Goal: Task Accomplishment & Management: Use online tool/utility

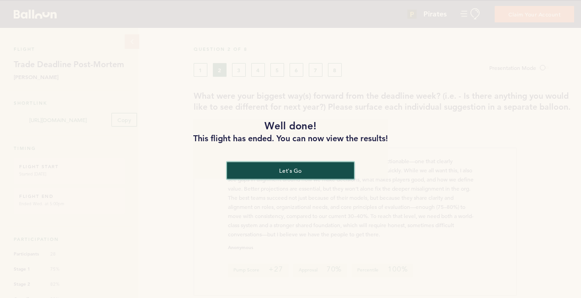
click at [260, 170] on button "let's go" at bounding box center [290, 170] width 127 height 17
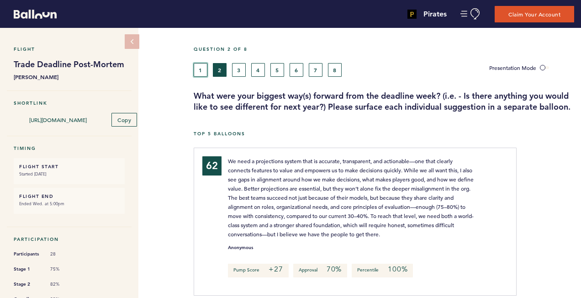
click at [202, 68] on button "1" at bounding box center [201, 70] width 14 height 14
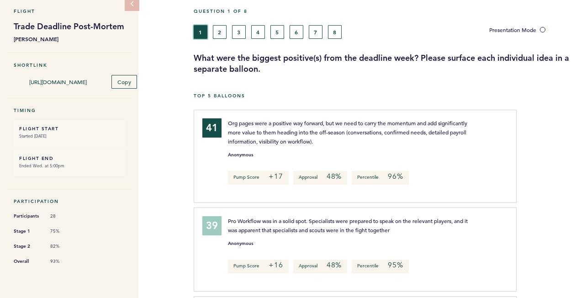
scroll to position [38, 0]
click at [249, 35] on div "1 2 3 4 5 6 7 8" at bounding box center [335, 32] width 282 height 14
click at [256, 32] on button "4" at bounding box center [258, 32] width 14 height 14
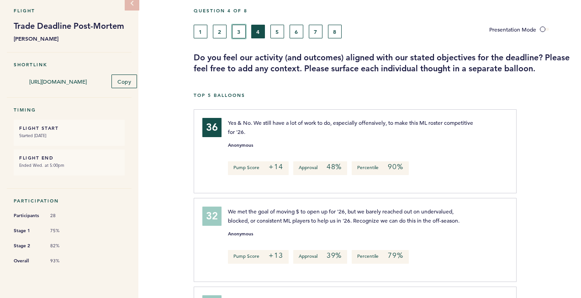
click at [243, 32] on button "3" at bounding box center [239, 32] width 14 height 14
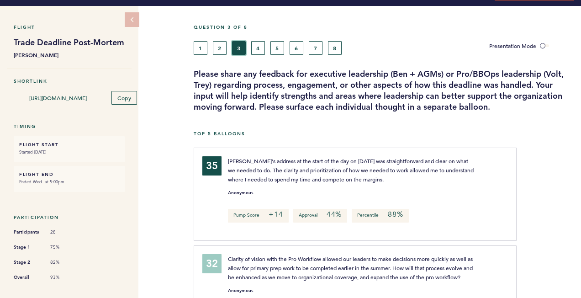
scroll to position [15, 0]
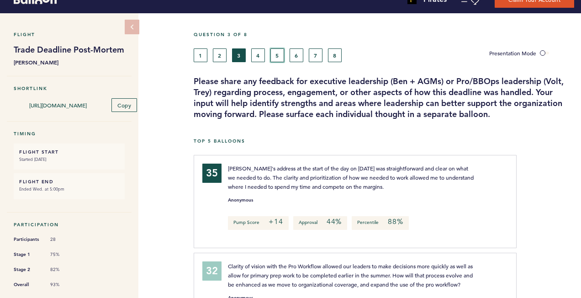
click at [276, 55] on button "5" at bounding box center [277, 55] width 14 height 14
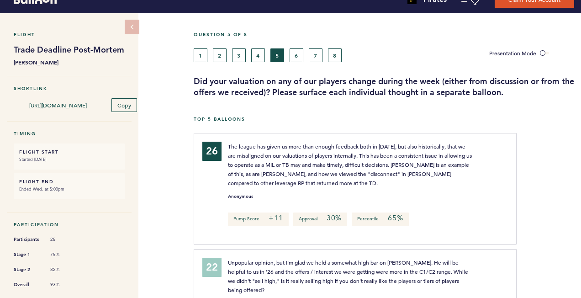
click at [216, 116] on h5 "Top 5 Balloons" at bounding box center [384, 119] width 380 height 6
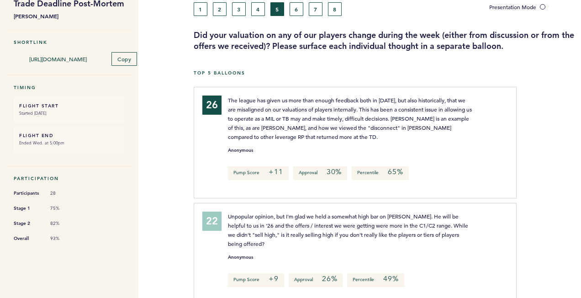
scroll to position [61, 0]
click at [196, 137] on div "26" at bounding box center [208, 140] width 26 height 91
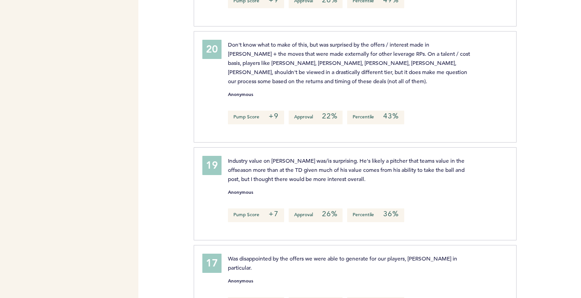
scroll to position [0, 0]
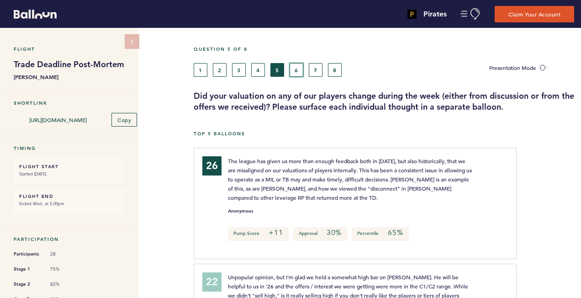
click at [300, 68] on button "6" at bounding box center [297, 70] width 14 height 14
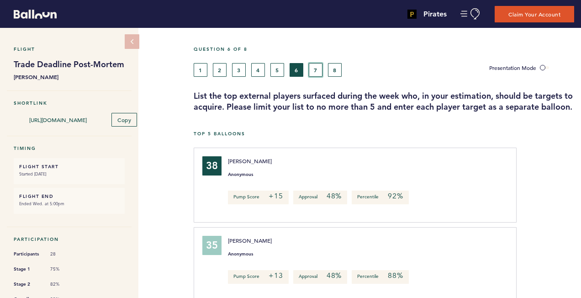
click at [319, 67] on button "7" at bounding box center [316, 70] width 14 height 14
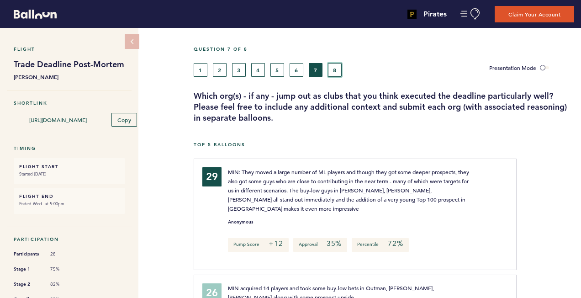
click at [337, 70] on button "8" at bounding box center [335, 70] width 14 height 14
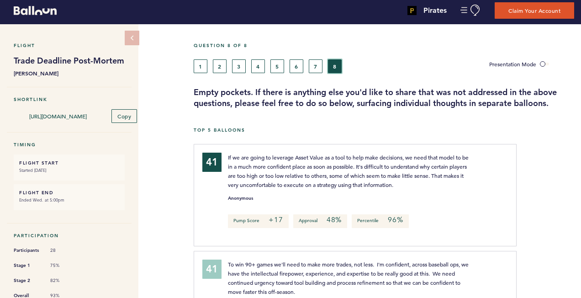
scroll to position [10, 0]
